Goal: Task Accomplishment & Management: Manage account settings

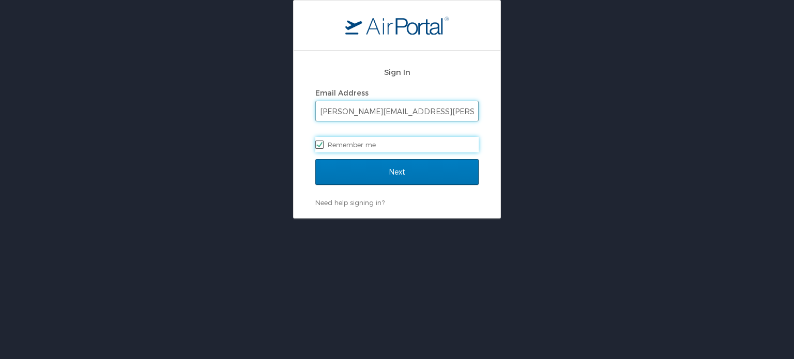
click at [426, 106] on input "[PERSON_NAME][EMAIL_ADDRESS][PERSON_NAME][DOMAIN_NAME]" at bounding box center [397, 111] width 162 height 20
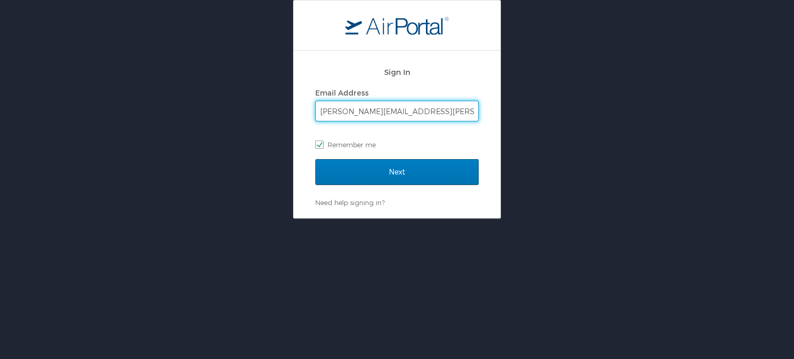
click at [426, 106] on input "[PERSON_NAME][EMAIL_ADDRESS][PERSON_NAME][DOMAIN_NAME]" at bounding box center [397, 111] width 162 height 20
type input "t"
checkbox input "false"
type input "t"
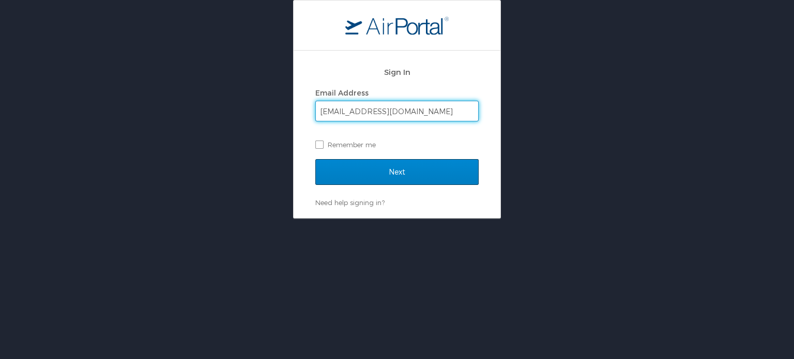
type input "[EMAIL_ADDRESS][DOMAIN_NAME]"
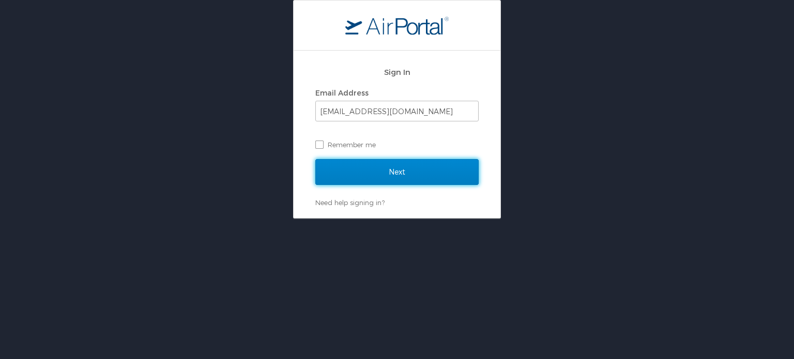
click at [428, 173] on input "Next" at bounding box center [396, 172] width 163 height 26
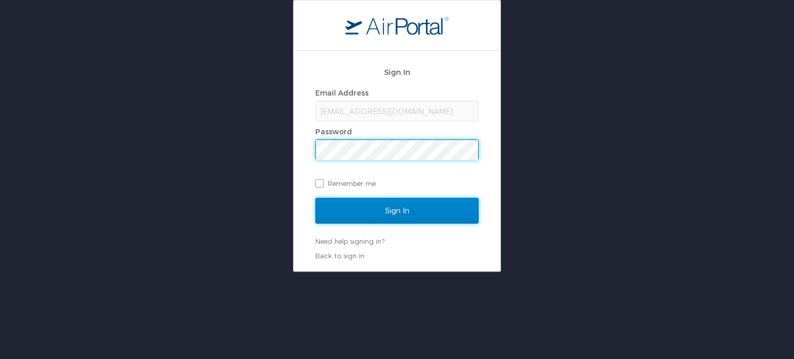
click at [408, 212] on input "Sign In" at bounding box center [396, 211] width 163 height 26
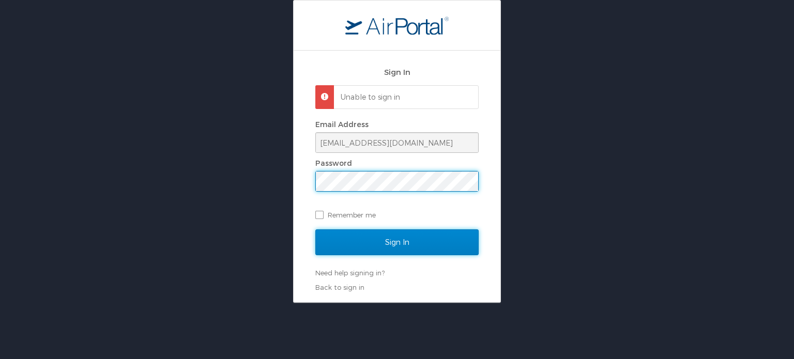
click at [430, 237] on input "Sign In" at bounding box center [396, 242] width 163 height 26
